Goal: Task Accomplishment & Management: Manage account settings

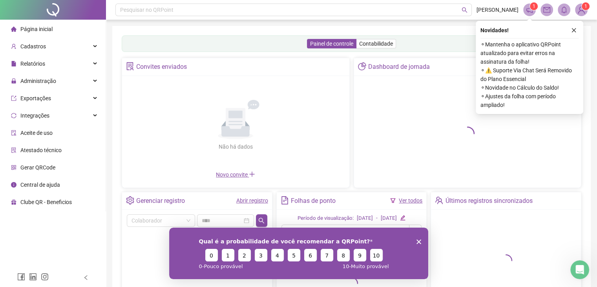
click at [417, 241] on icon "Encerrar pesquisa" at bounding box center [418, 241] width 5 height 5
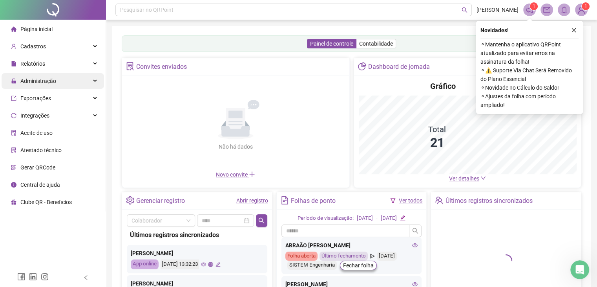
click at [57, 79] on div "Administração" at bounding box center [53, 81] width 102 height 16
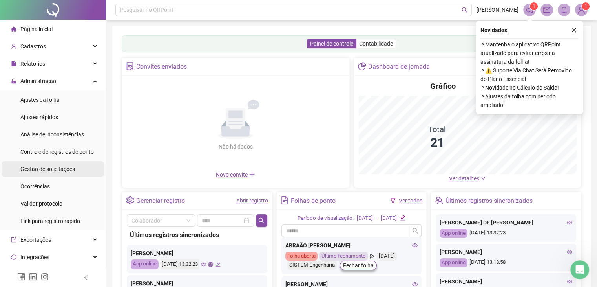
click at [58, 170] on span "Gestão de solicitações" at bounding box center [47, 169] width 55 height 6
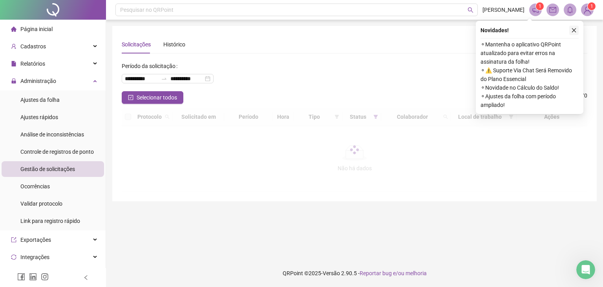
click at [575, 31] on icon "close" at bounding box center [574, 30] width 4 height 4
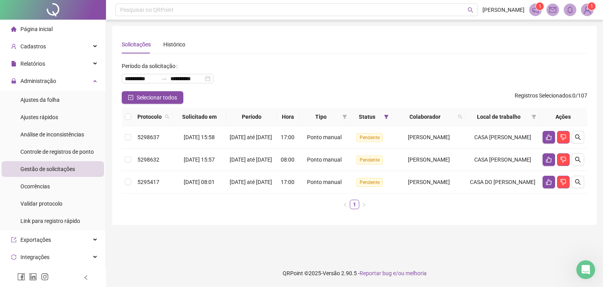
click at [568, 37] on div "Solicitações Histórico" at bounding box center [354, 44] width 465 height 18
click at [578, 139] on icon "search" at bounding box center [578, 137] width 6 height 6
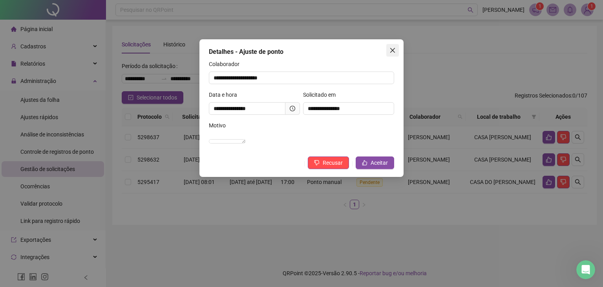
click at [393, 47] on icon "close" at bounding box center [392, 50] width 6 height 6
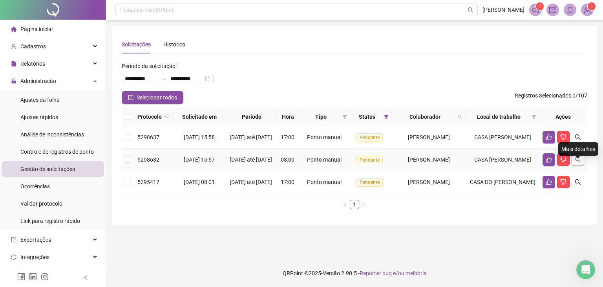
click at [581, 166] on button "button" at bounding box center [577, 159] width 13 height 13
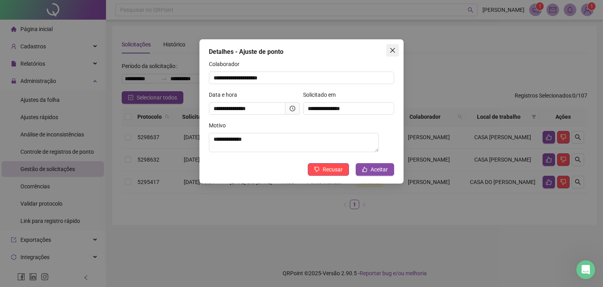
click at [395, 47] on icon "close" at bounding box center [392, 50] width 6 height 6
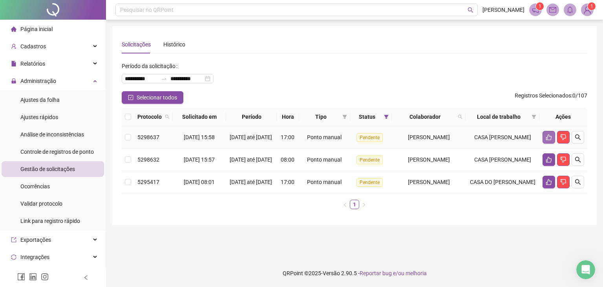
click at [545, 140] on button "button" at bounding box center [548, 137] width 13 height 13
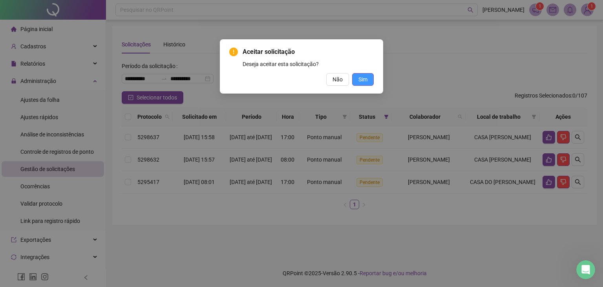
click at [365, 78] on span "Sim" at bounding box center [362, 79] width 9 height 9
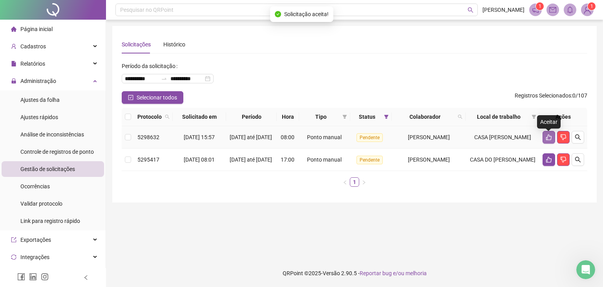
click at [546, 143] on button "button" at bounding box center [548, 137] width 13 height 13
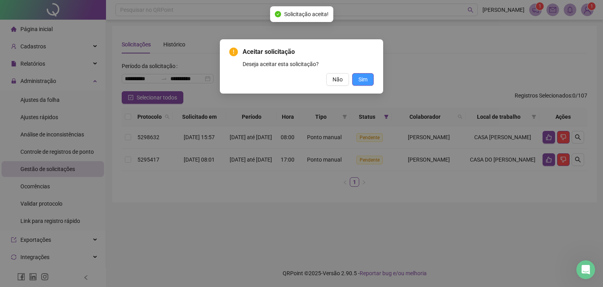
click at [362, 84] on button "Sim" at bounding box center [363, 79] width 22 height 13
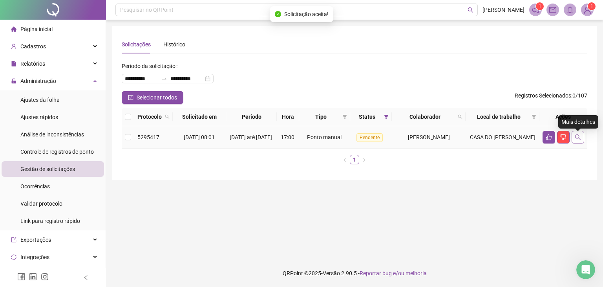
click at [578, 143] on button "button" at bounding box center [577, 137] width 13 height 13
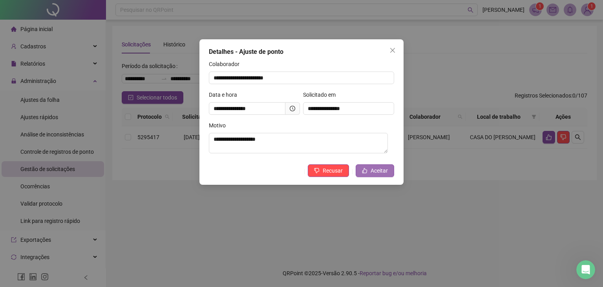
click at [378, 173] on span "Aceitar" at bounding box center [378, 170] width 17 height 9
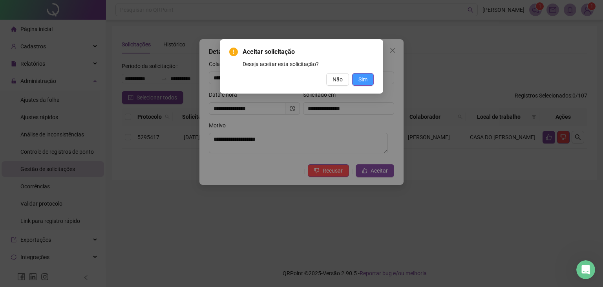
click at [363, 76] on span "Sim" at bounding box center [362, 79] width 9 height 9
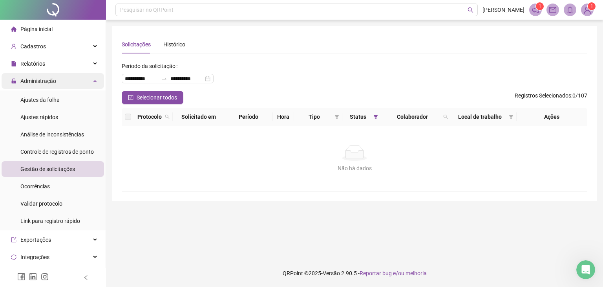
click at [49, 85] on span "Administração" at bounding box center [33, 81] width 45 height 16
